Goal: Task Accomplishment & Management: Complete application form

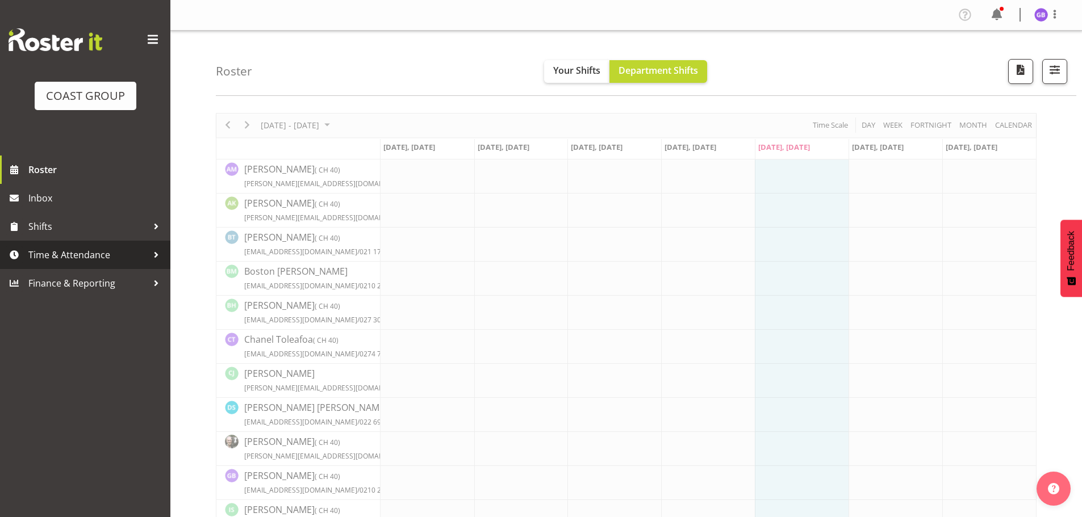
click at [108, 257] on span "Time & Attendance" at bounding box center [87, 254] width 119 height 17
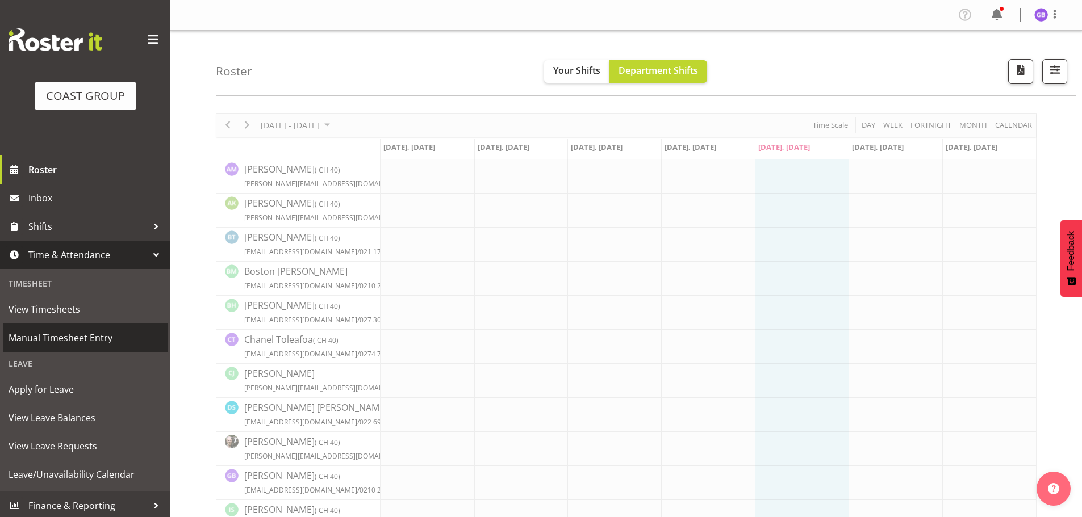
click at [106, 333] on span "Manual Timesheet Entry" at bounding box center [85, 337] width 153 height 17
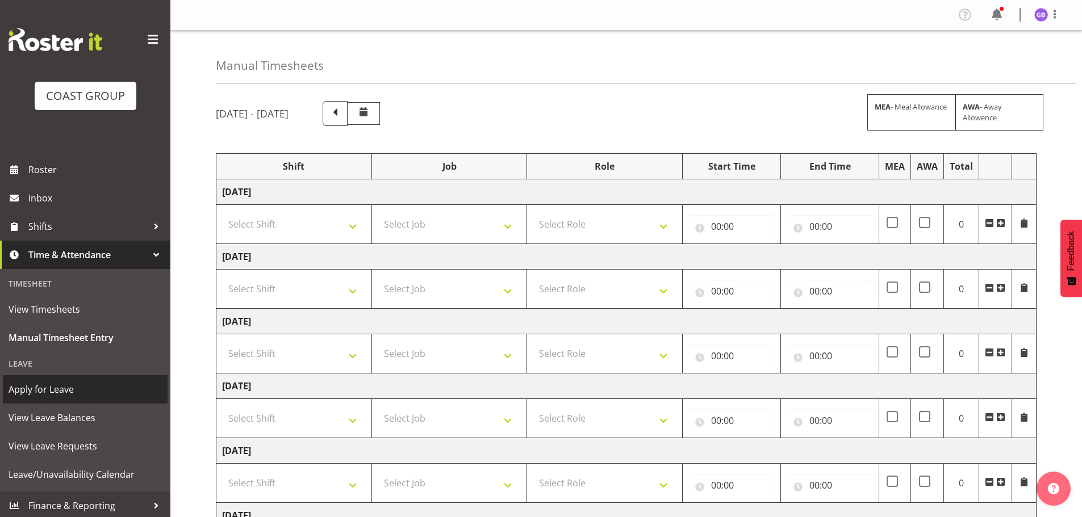
click at [82, 388] on span "Apply for Leave" at bounding box center [85, 389] width 153 height 17
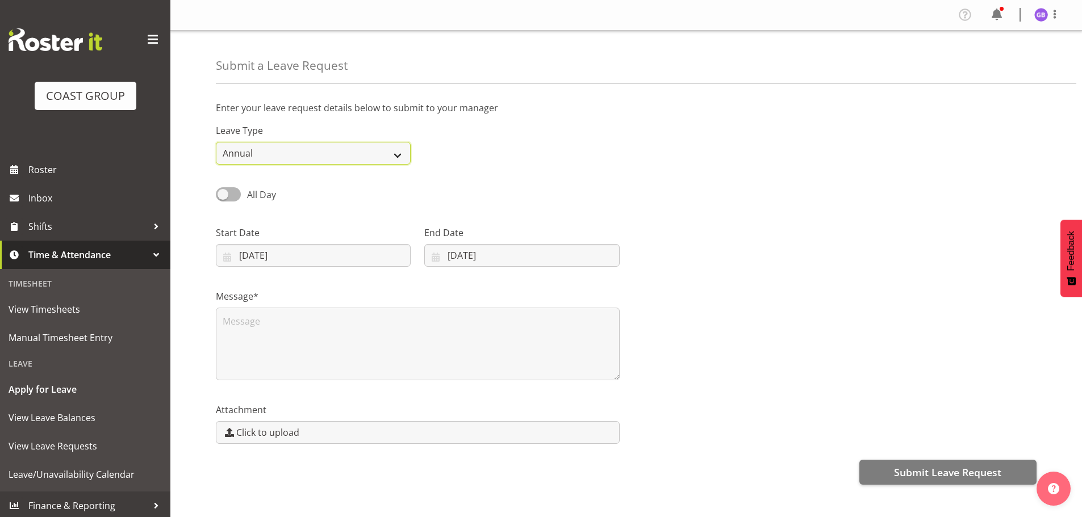
click at [405, 153] on select "Annual Sick Leave Without Pay Bereavement Domestic Violence Parental Jury Servi…" at bounding box center [313, 153] width 195 height 23
select select "Sick"
click at [216, 142] on select "Annual Sick Leave Without Pay Bereavement Domestic Violence Parental Jury Servi…" at bounding box center [313, 153] width 195 height 23
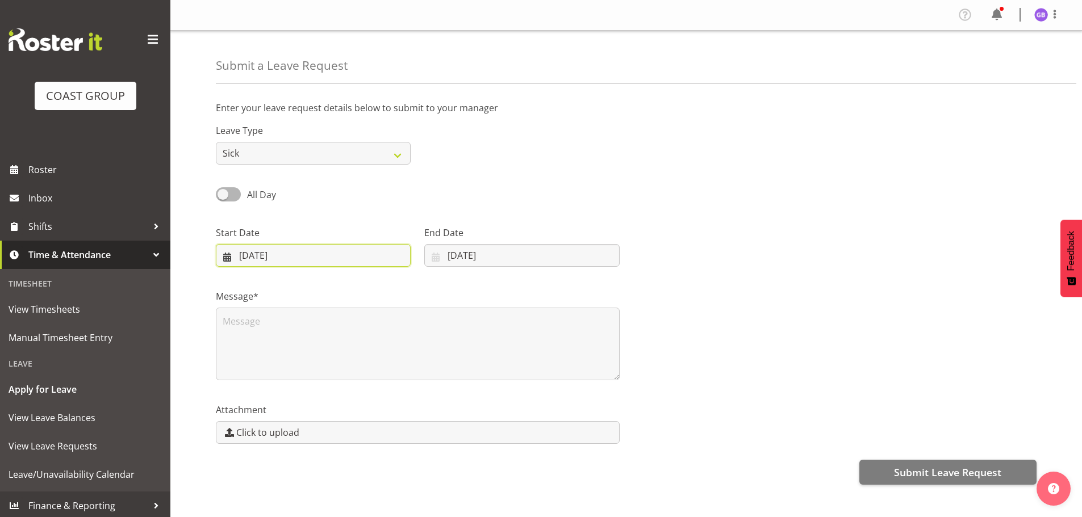
click at [254, 258] on input "03/10/2025" at bounding box center [313, 255] width 195 height 23
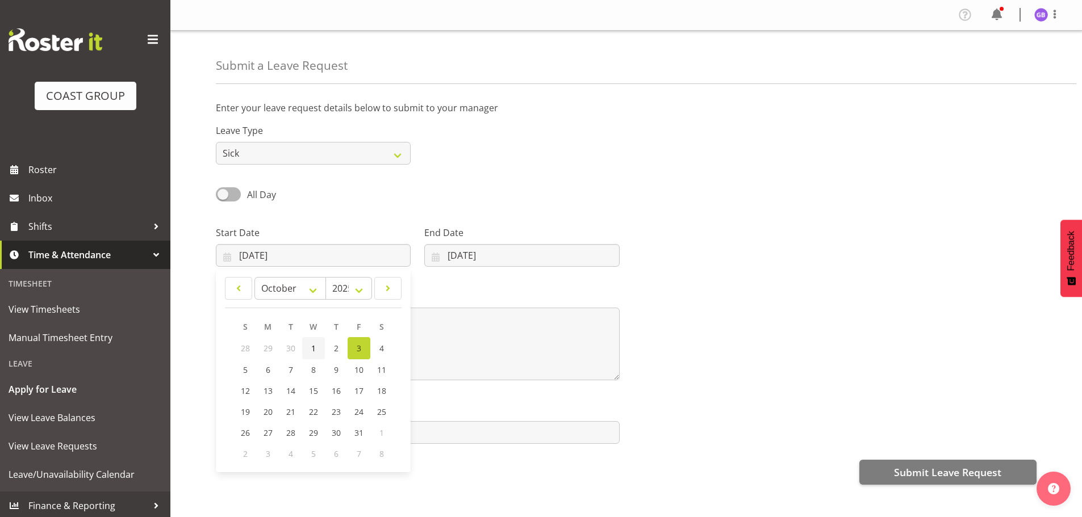
click at [312, 349] on span "1" at bounding box center [313, 348] width 5 height 11
type input "01/10/2025"
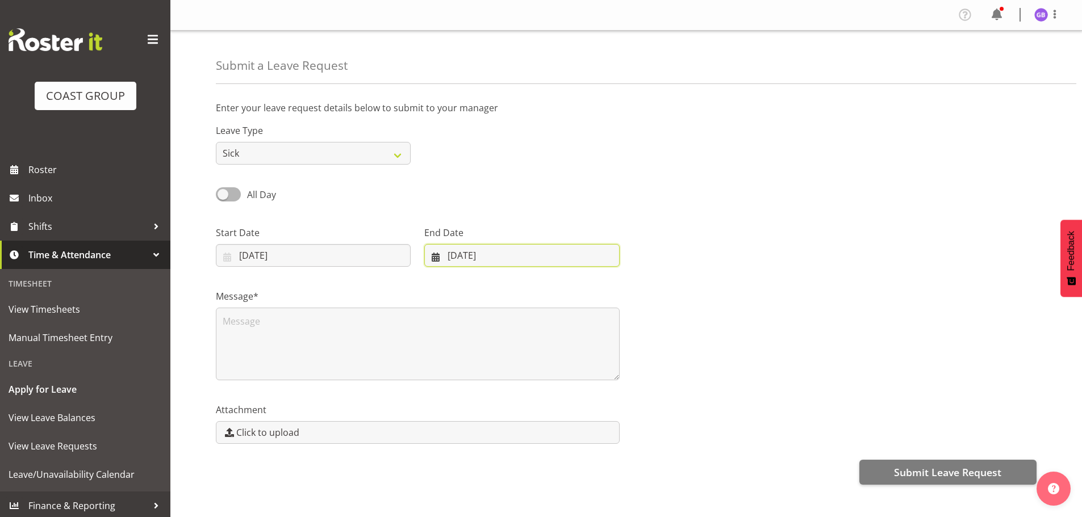
click at [455, 255] on input "03/10/2025" at bounding box center [521, 255] width 195 height 23
click at [515, 350] on span "1" at bounding box center [515, 348] width 5 height 11
type input "01/10/2025"
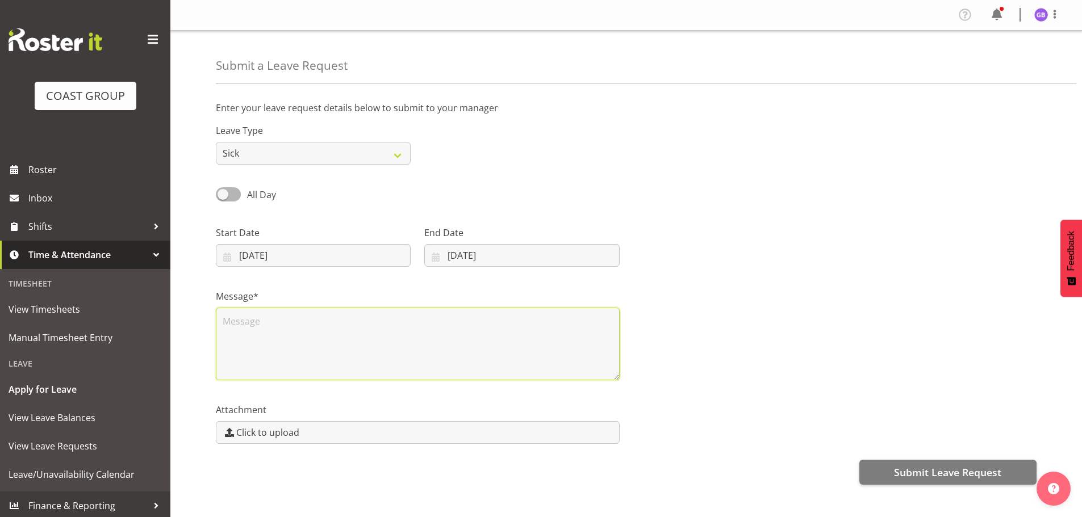
click at [232, 330] on textarea at bounding box center [418, 344] width 404 height 73
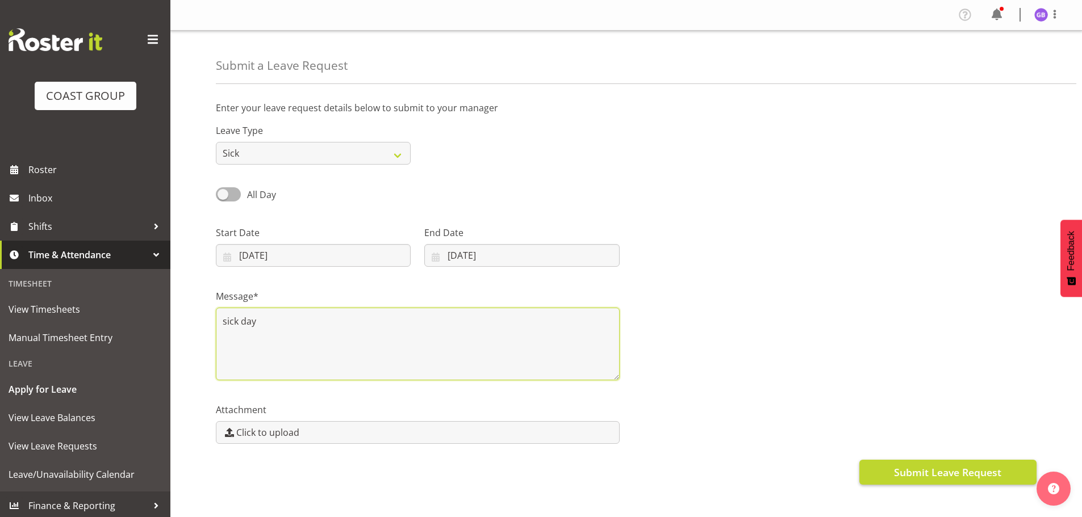
type textarea "sick day"
click at [903, 464] on button "Submit Leave Request" at bounding box center [947, 472] width 177 height 25
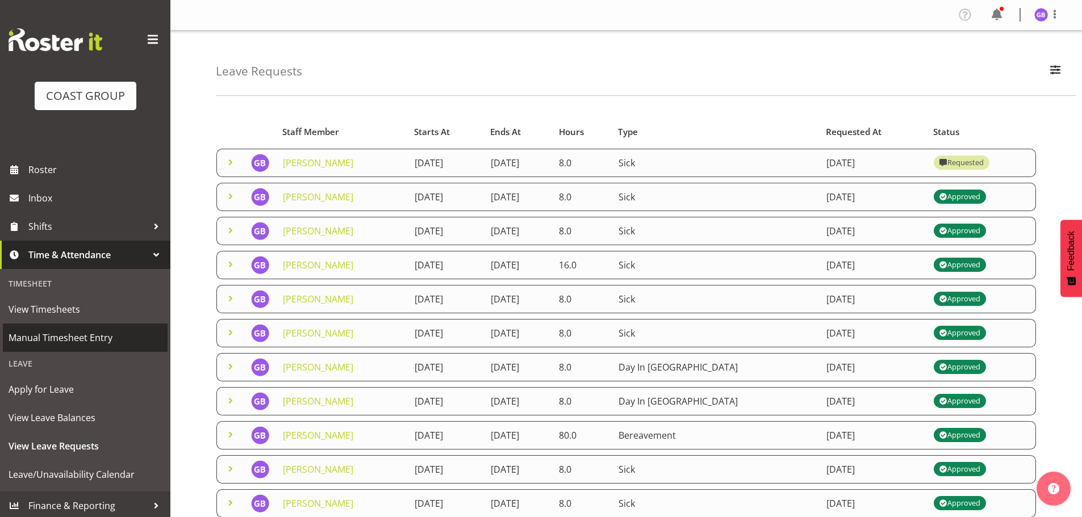
click at [79, 330] on span "Manual Timesheet Entry" at bounding box center [85, 337] width 153 height 17
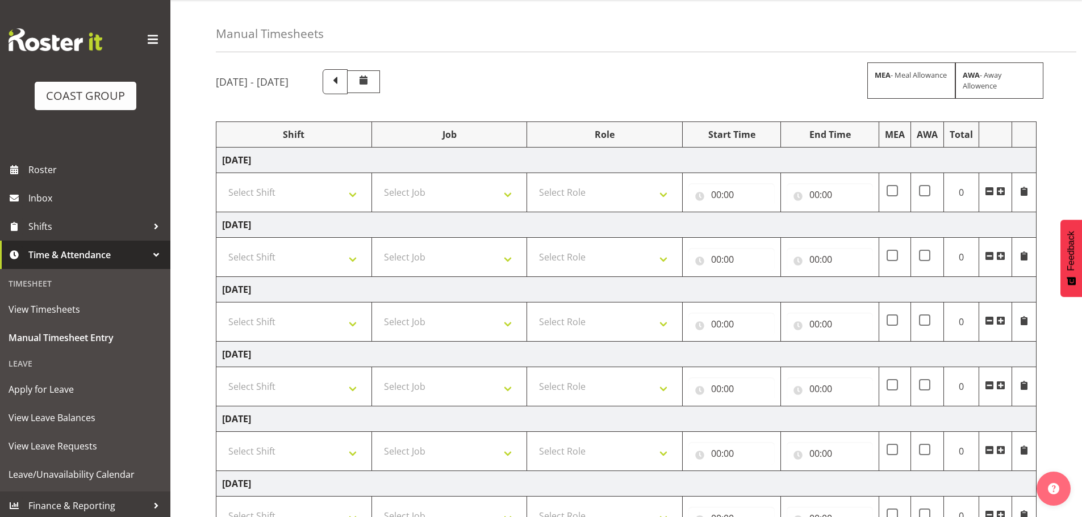
scroll to position [57, 0]
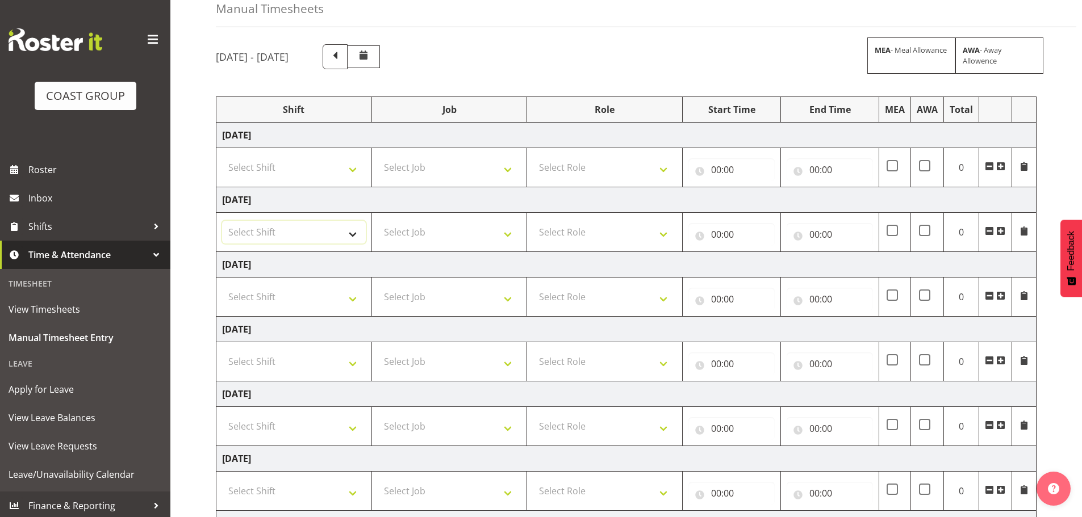
click at [277, 236] on select "Select Shift AKL SIGN ADMIN1 (LEAVE ALONE, DONT MAKE INACTIVE) DW ACCOUNT MANAG…" at bounding box center [294, 232] width 144 height 23
select select "16481"
click at [222, 221] on select "Select Shift AKL SIGN ADMIN1 (LEAVE ALONE, DONT MAKE INACTIVE) DW ACCOUNT MANAG…" at bounding box center [294, 232] width 144 height 23
drag, startPoint x: 290, startPoint y: 299, endPoint x: 292, endPoint y: 307, distance: 8.4
click at [290, 299] on select "Select Shift AKL SIGN ADMIN1 (LEAVE ALONE, DONT MAKE INACTIVE) DW ACCOUNT MANAG…" at bounding box center [294, 297] width 144 height 23
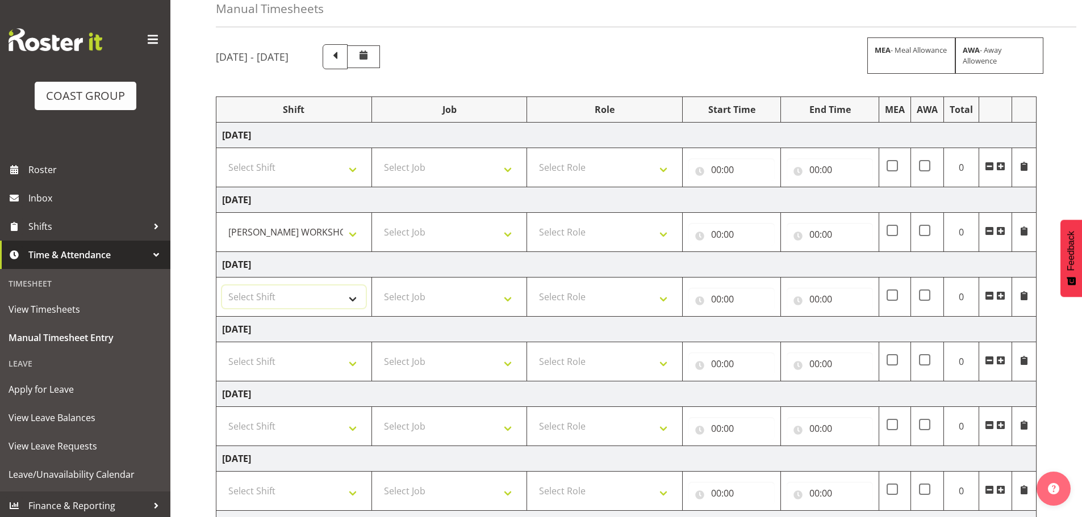
select select "16481"
click at [222, 286] on select "Select Shift AKL SIGN ADMIN1 (LEAVE ALONE, DONT MAKE INACTIVE) DW ACCOUNT MANAG…" at bounding box center [294, 297] width 144 height 23
click at [413, 231] on select "Select Job 1 Carlton Events 1 Carlton Hamilton 1 Carlton Wellington 1 EHS WAREH…" at bounding box center [450, 232] width 144 height 23
select select "610"
click at [378, 221] on select "Select Job 1 Carlton Events 1 Carlton Hamilton 1 Carlton Wellington 1 EHS WAREH…" at bounding box center [450, 232] width 144 height 23
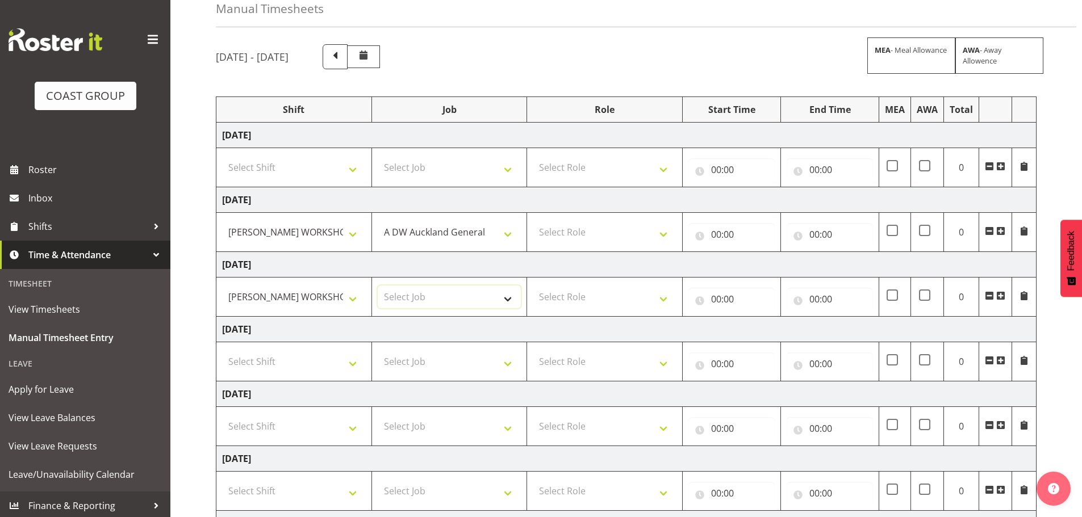
click at [426, 300] on select "Select Job 1 Carlton Events 1 Carlton Hamilton 1 Carlton Wellington 1 EHS WAREH…" at bounding box center [450, 297] width 144 height 23
select select "610"
click at [378, 286] on select "Select Job 1 Carlton Events 1 Carlton Hamilton 1 Carlton Wellington 1 EHS WAREH…" at bounding box center [450, 297] width 144 height 23
click at [557, 236] on select "Select Role SIGN SHOP" at bounding box center [605, 232] width 144 height 23
select select "541"
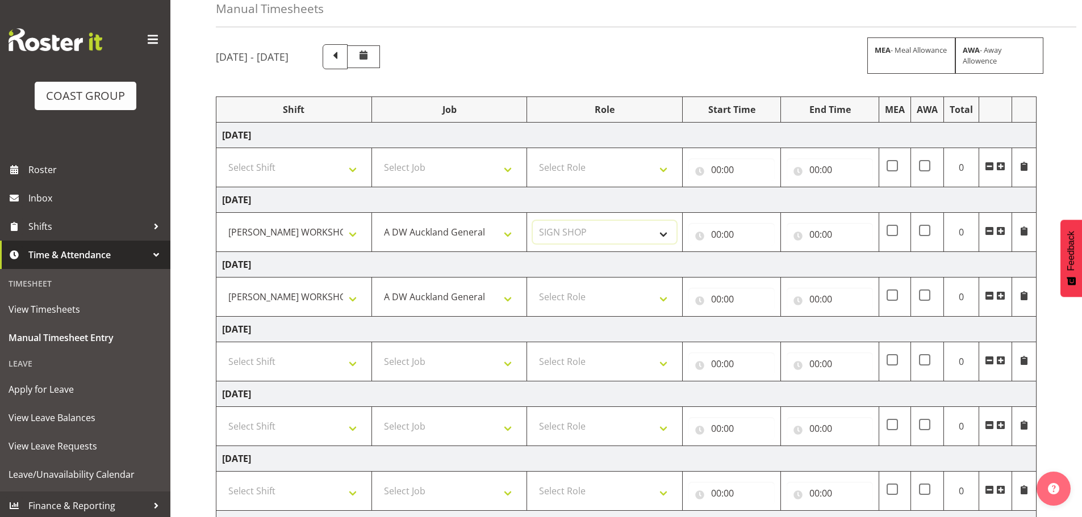
click at [533, 221] on select "Select Role SIGN SHOP" at bounding box center [605, 232] width 144 height 23
drag, startPoint x: 572, startPoint y: 300, endPoint x: 577, endPoint y: 307, distance: 8.7
click at [572, 300] on select "Select Role SIGN SHOP" at bounding box center [605, 297] width 144 height 23
select select "541"
click at [533, 286] on select "Select Role SIGN SHOP" at bounding box center [605, 297] width 144 height 23
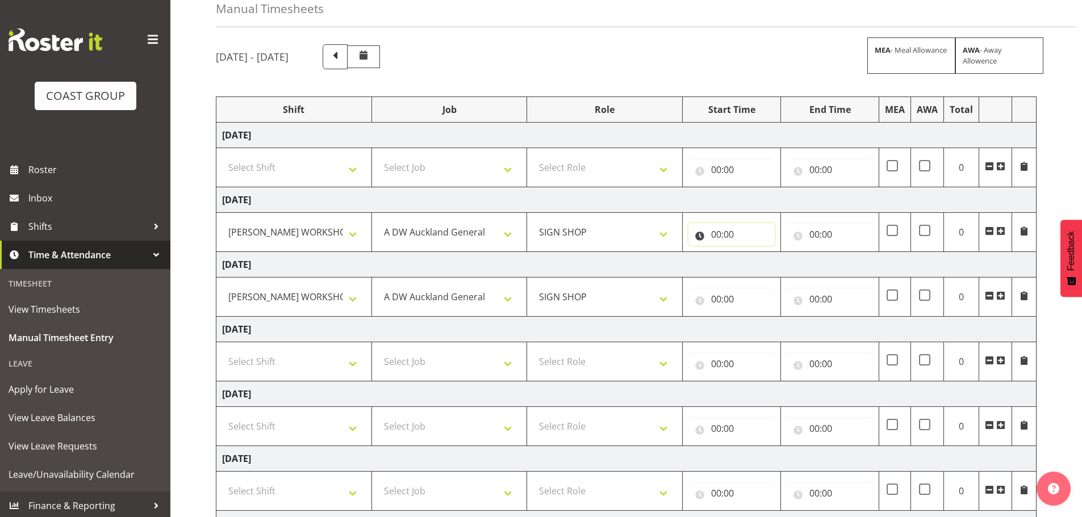
click at [726, 234] on input "00:00" at bounding box center [731, 234] width 86 height 23
click at [760, 267] on select "00 01 02 03 04 05 06 07 08 09 10 11 12 13 14 15 16 17 18 19 20 21 22 23" at bounding box center [766, 264] width 26 height 23
select select "8"
click at [753, 253] on select "00 01 02 03 04 05 06 07 08 09 10 11 12 13 14 15 16 17 18 19 20 21 22 23" at bounding box center [766, 264] width 26 height 23
type input "08:00"
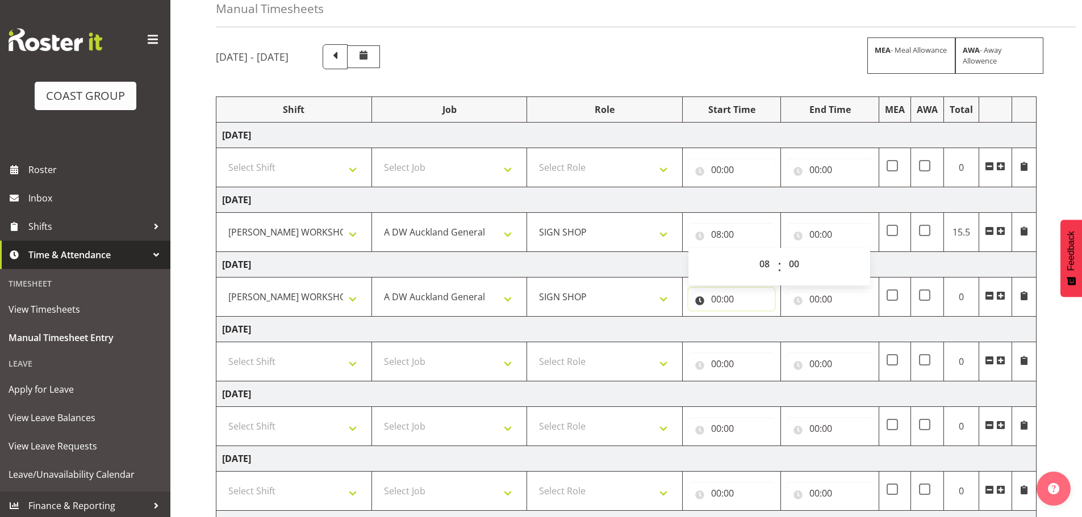
click at [715, 298] on input "00:00" at bounding box center [731, 299] width 86 height 23
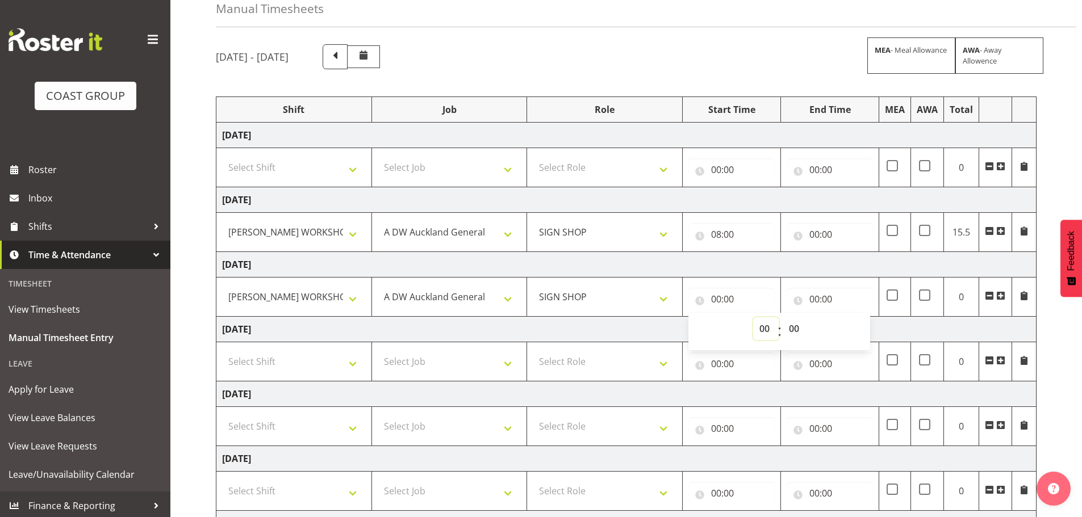
click at [765, 329] on select "00 01 02 03 04 05 06 07 08 09 10 11 12 13 14 15 16 17 18 19 20 21 22 23" at bounding box center [766, 328] width 26 height 23
select select "8"
click at [753, 317] on select "00 01 02 03 04 05 06 07 08 09 10 11 12 13 14 15 16 17 18 19 20 21 22 23" at bounding box center [766, 328] width 26 height 23
type input "08:00"
click at [813, 231] on input "00:00" at bounding box center [829, 234] width 86 height 23
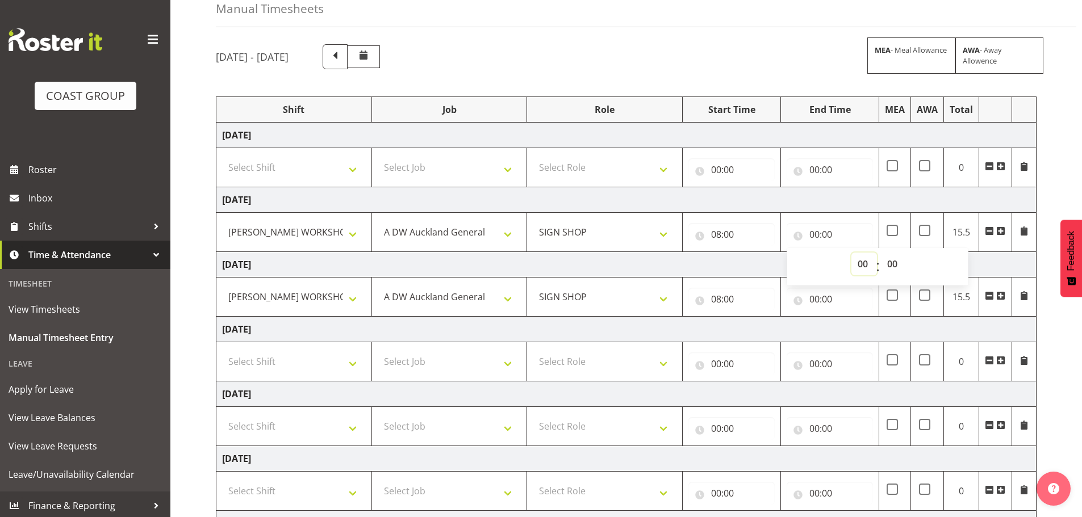
click at [860, 265] on select "00 01 02 03 04 05 06 07 08 09 10 11 12 13 14 15 16 17 18 19 20 21 22 23" at bounding box center [864, 264] width 26 height 23
select select "16"
click at [851, 253] on select "00 01 02 03 04 05 06 07 08 09 10 11 12 13 14 15 16 17 18 19 20 21 22 23" at bounding box center [864, 264] width 26 height 23
type input "16:00"
drag, startPoint x: 889, startPoint y: 263, endPoint x: 895, endPoint y: 253, distance: 11.2
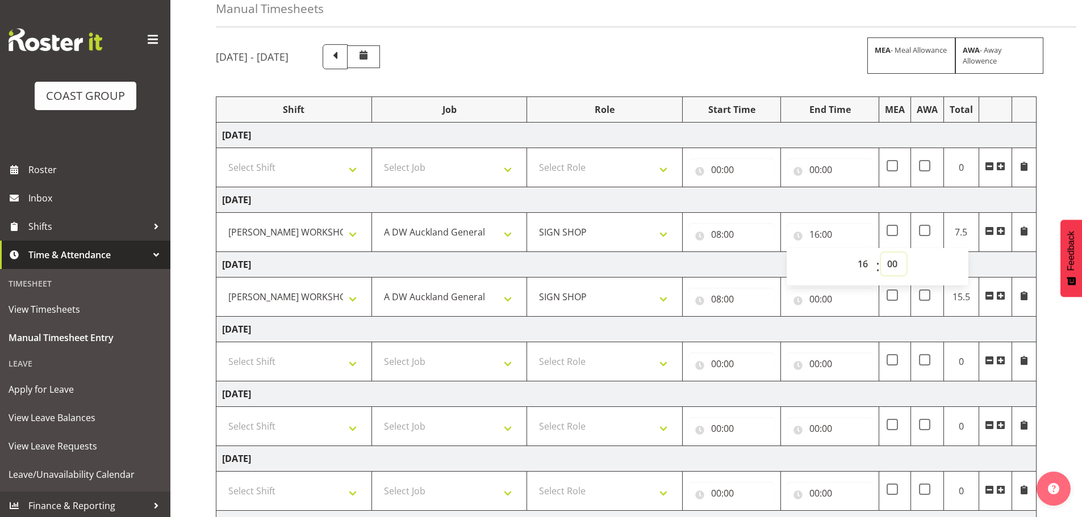
click at [889, 263] on select "00 01 02 03 04 05 06 07 08 09 10 11 12 13 14 15 16 17 18 19 20 21 22 23 24 25 2…" at bounding box center [894, 264] width 26 height 23
select select "30"
click at [881, 253] on select "00 01 02 03 04 05 06 07 08 09 10 11 12 13 14 15 16 17 18 19 20 21 22 23 24 25 2…" at bounding box center [894, 264] width 26 height 23
type input "16:30"
click at [815, 299] on input "00:00" at bounding box center [829, 299] width 86 height 23
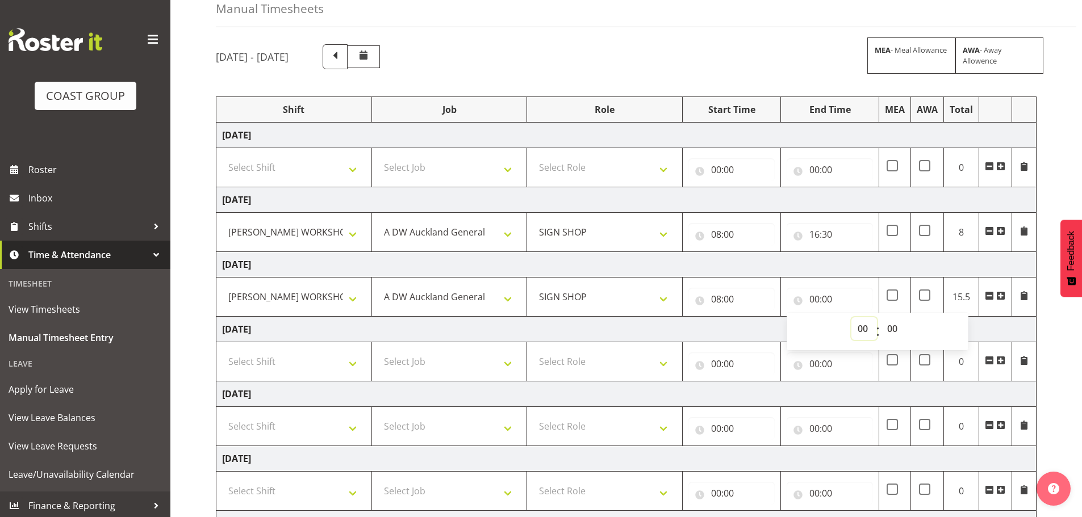
drag, startPoint x: 860, startPoint y: 326, endPoint x: 861, endPoint y: 319, distance: 7.0
click at [860, 326] on select "00 01 02 03 04 05 06 07 08 09 10 11 12 13 14 15 16 17 18 19 20 21 22 23" at bounding box center [864, 328] width 26 height 23
select select "16"
click at [851, 317] on select "00 01 02 03 04 05 06 07 08 09 10 11 12 13 14 15 16 17 18 19 20 21 22 23" at bounding box center [864, 328] width 26 height 23
type input "16:00"
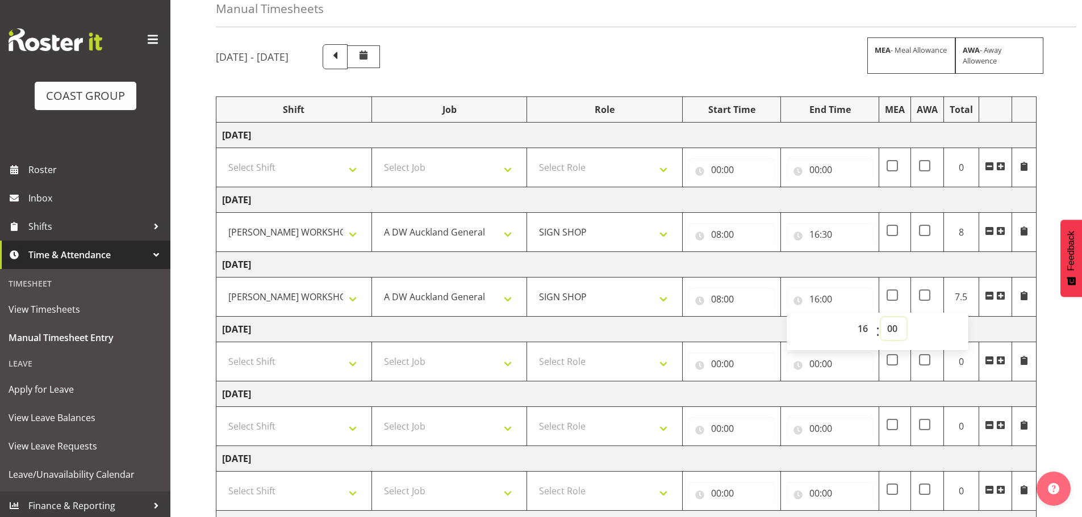
click at [898, 329] on select "00 01 02 03 04 05 06 07 08 09 10 11 12 13 14 15 16 17 18 19 20 21 22 23 24 25 2…" at bounding box center [894, 328] width 26 height 23
select select "30"
click at [881, 317] on select "00 01 02 03 04 05 06 07 08 09 10 11 12 13 14 15 16 17 18 19 20 21 22 23 24 25 2…" at bounding box center [894, 328] width 26 height 23
type input "16:30"
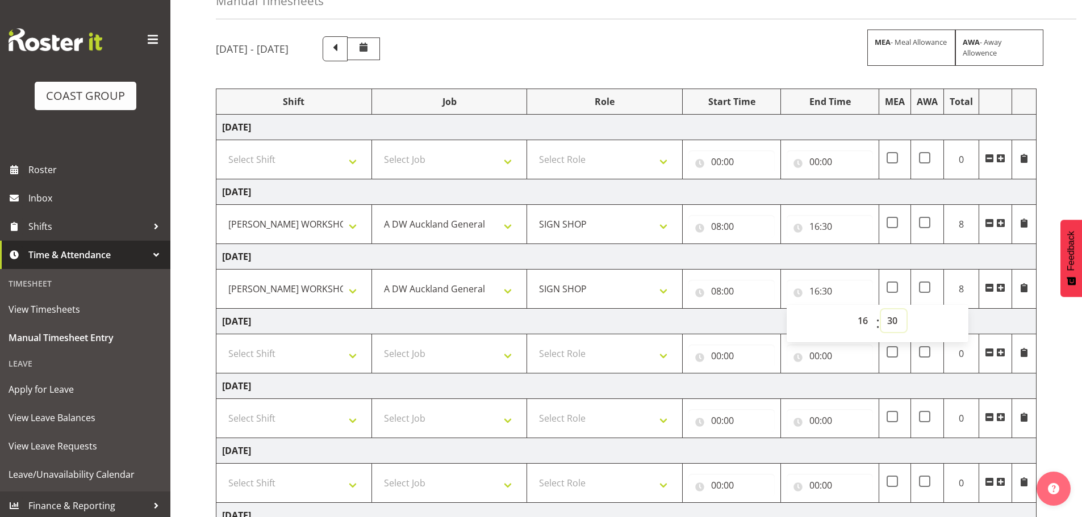
scroll to position [187, 0]
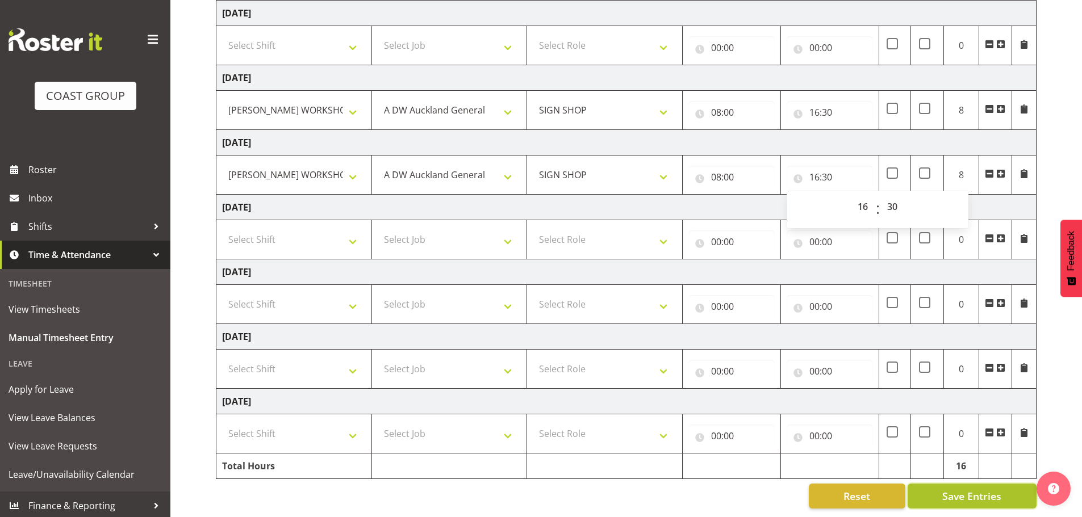
click at [968, 492] on span "Save Entries" at bounding box center [971, 496] width 59 height 15
